Goal: Task Accomplishment & Management: Use online tool/utility

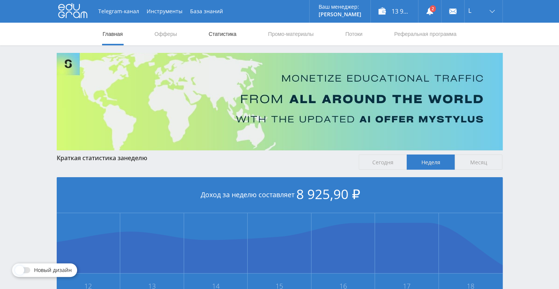
click at [225, 36] on link "Статистика" at bounding box center [223, 34] width 30 height 23
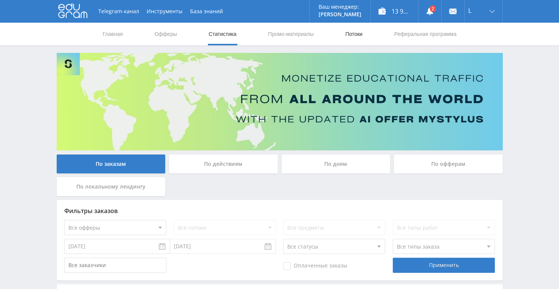
click at [351, 40] on link "Потоки" at bounding box center [354, 34] width 19 height 23
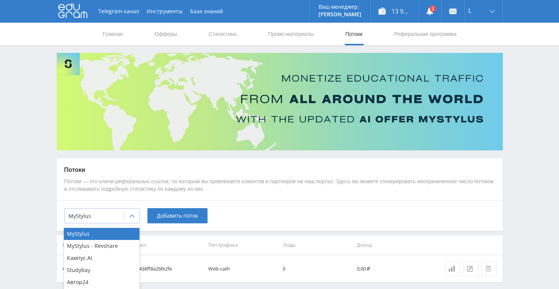
click at [130, 220] on div at bounding box center [131, 216] width 15 height 15
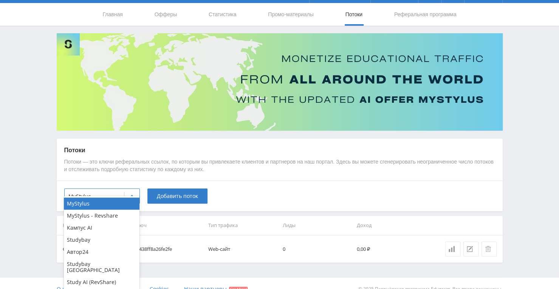
scroll to position [30, 0]
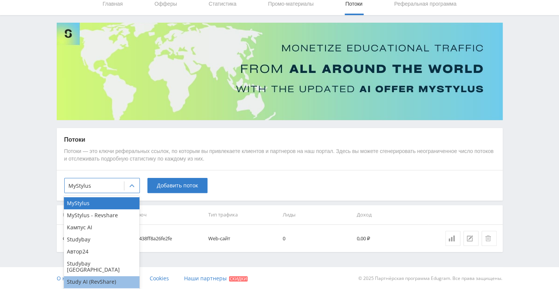
click at [99, 277] on div "Study AI (RevShare)" at bounding box center [102, 283] width 76 height 12
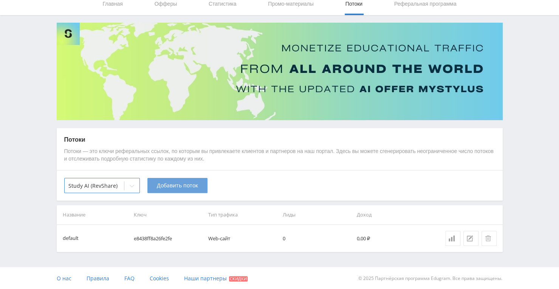
click at [166, 183] on span "Добавить поток" at bounding box center [177, 186] width 41 height 6
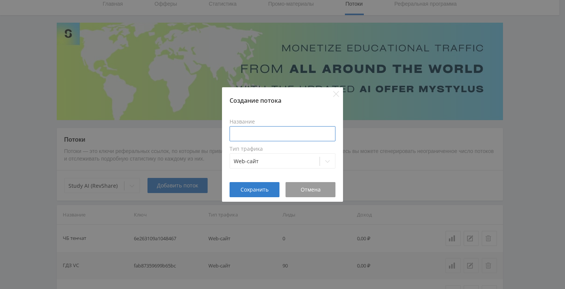
click at [246, 131] on input at bounding box center [283, 133] width 106 height 15
type input "X"
type input "ЧБ VC"
click at [260, 191] on span "Сохранить" at bounding box center [255, 190] width 28 height 6
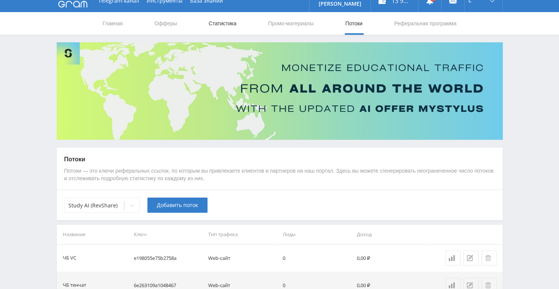
scroll to position [0, 0]
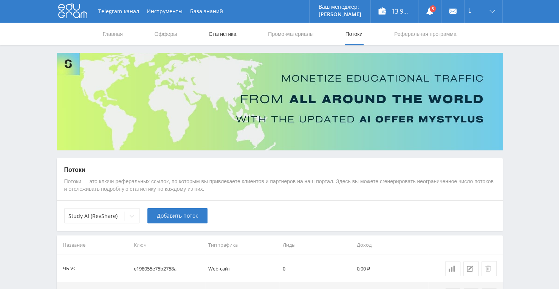
click at [216, 31] on link "Статистика" at bounding box center [223, 34] width 30 height 23
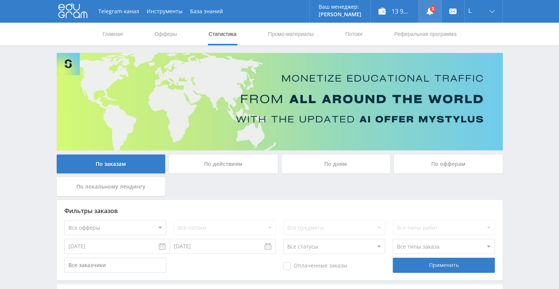
click at [432, 10] on link at bounding box center [430, 11] width 23 height 23
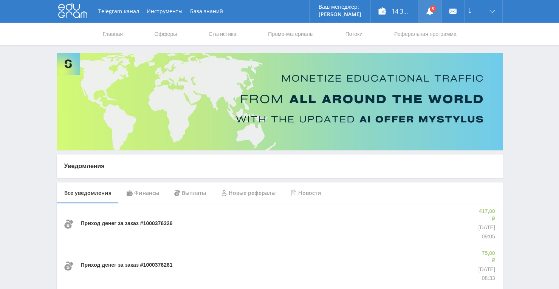
click at [427, 12] on icon at bounding box center [430, 12] width 8 height 8
click at [170, 37] on link "Офферы" at bounding box center [166, 34] width 24 height 23
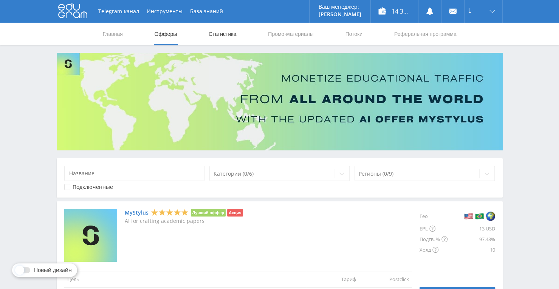
click at [229, 34] on link "Статистика" at bounding box center [223, 34] width 30 height 23
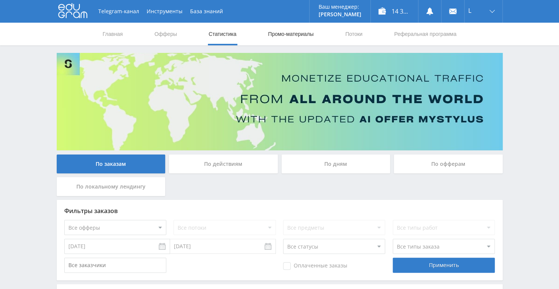
click at [299, 33] on link "Промо-материалы" at bounding box center [290, 34] width 47 height 23
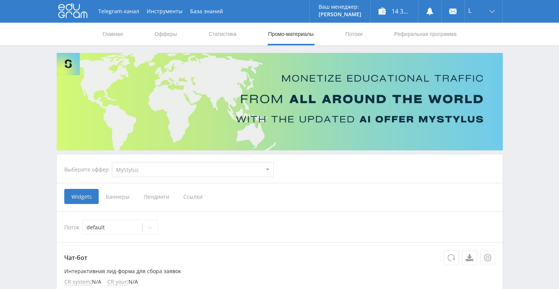
scroll to position [38, 0]
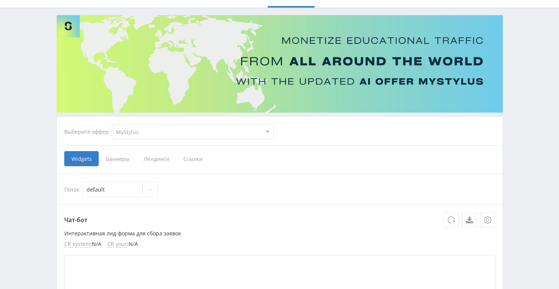
click at [264, 127] on select "MyStylus MyStylus - Revshare Кампус AI Studybay Автор24 Studybay Brazil Study A…" at bounding box center [193, 131] width 162 height 15
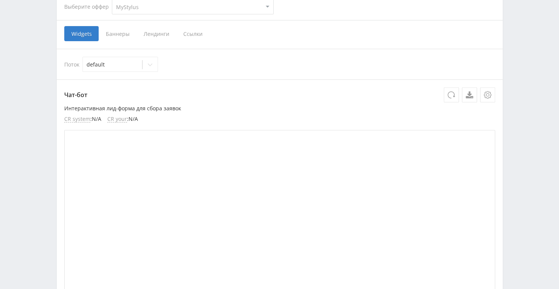
scroll to position [151, 0]
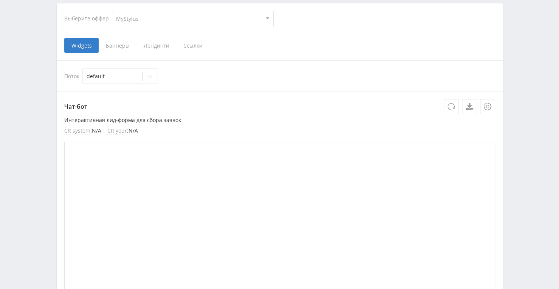
click at [267, 18] on select "MyStylus MyStylus - Revshare Кампус AI Studybay Автор24 Studybay Brazil Study A…" at bounding box center [193, 18] width 162 height 15
select select "376"
click at [112, 11] on select "MyStylus MyStylus - Revshare Кампус AI Studybay Автор24 Studybay Brazil Study A…" at bounding box center [193, 18] width 162 height 15
select select "376"
click at [120, 42] on span "Ссылки" at bounding box center [116, 45] width 34 height 15
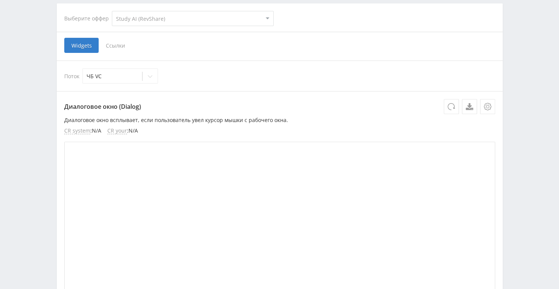
click at [0, 0] on input "Ссылки" at bounding box center [0, 0] width 0 height 0
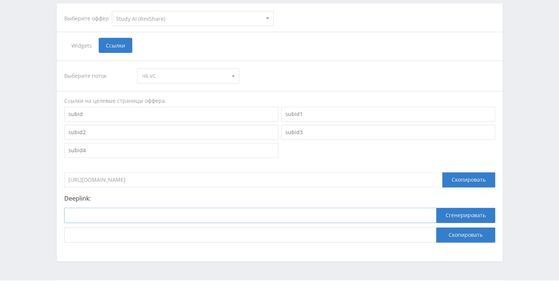
click at [233, 214] on input at bounding box center [250, 215] width 372 height 15
paste input "https://study24.ai/chat/google_image"
type input "https://study24.ai/chat/google_image"
click at [465, 211] on button "Сгенерировать" at bounding box center [466, 215] width 59 height 15
drag, startPoint x: 351, startPoint y: 239, endPoint x: 51, endPoint y: 230, distance: 300.1
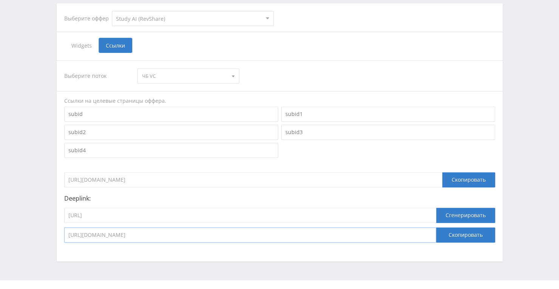
click at [51, 230] on div "Telegram-канал Инструменты База знаний Ваш менеджер: Alex Alex Online @edugram_…" at bounding box center [279, 76] width 559 height 455
drag, startPoint x: 249, startPoint y: 211, endPoint x: 37, endPoint y: 206, distance: 211.5
click at [37, 208] on div "Telegram-канал Инструменты База знаний Ваш менеджер: Alex Alex Online @edugram_…" at bounding box center [279, 76] width 559 height 455
paste input "open_ai_image_bot"
type input "https://study24.ai/chat/open_ai_image_bot"
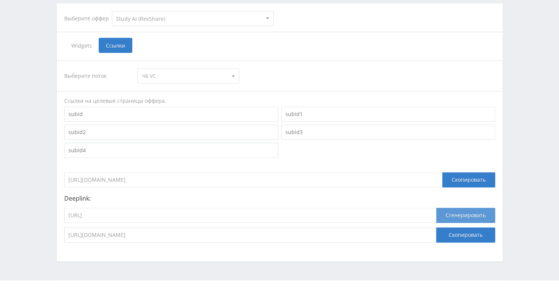
click at [480, 217] on button "Сгенерировать" at bounding box center [466, 215] width 59 height 15
click at [460, 233] on button "Скопировать" at bounding box center [466, 235] width 59 height 15
click at [222, 210] on input "https://study24.ai/chat/open_ai_image_bot" at bounding box center [250, 215] width 372 height 15
drag, startPoint x: 182, startPoint y: 218, endPoint x: 39, endPoint y: 213, distance: 143.1
click at [39, 213] on div "Telegram-канал Инструменты База знаний Ваш менеджер: Alex Alex Online @edugram_…" at bounding box center [279, 76] width 559 height 455
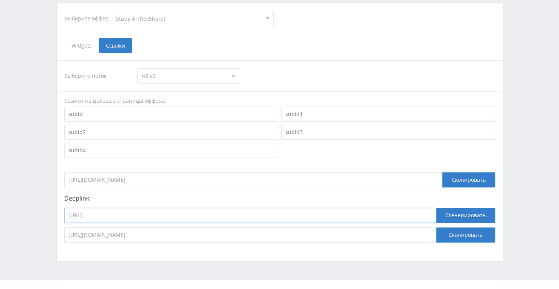
paste input "midjourney_to"
type input "https://study24.ai/chat/midjourney_toe_bot"
click at [456, 209] on button "Сгенерировать" at bounding box center [466, 215] width 59 height 15
click at [457, 238] on button "Скопировать" at bounding box center [466, 235] width 59 height 15
